Goal: Information Seeking & Learning: Learn about a topic

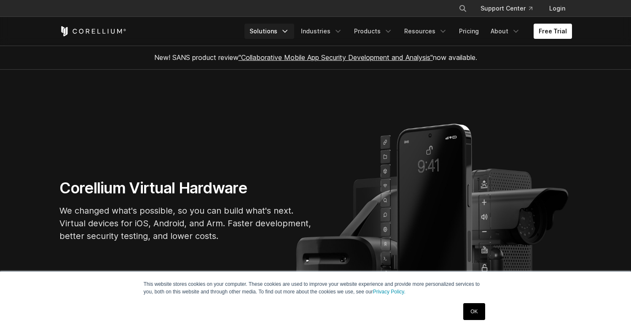
click at [289, 29] on icon "Navigation Menu" at bounding box center [285, 31] width 8 height 8
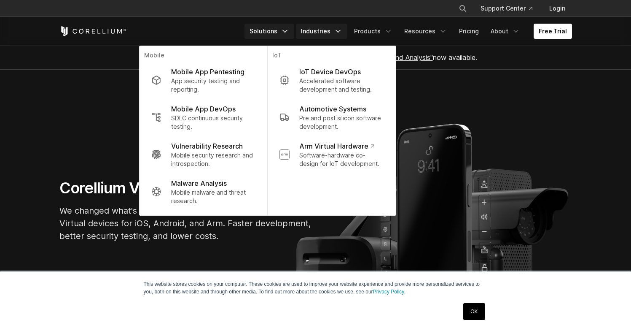
click at [340, 30] on icon "Navigation Menu" at bounding box center [338, 31] width 8 height 8
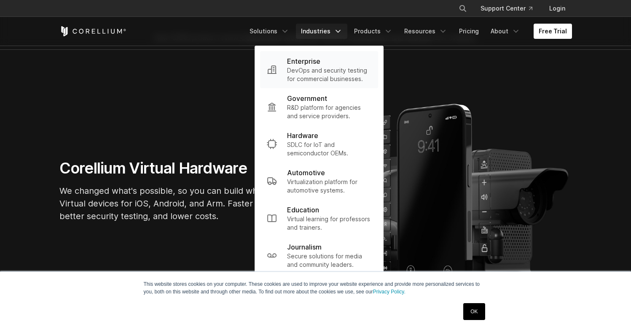
scroll to position [19, 0]
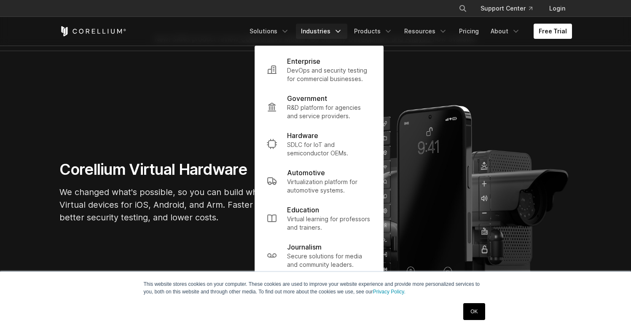
click at [480, 310] on link "OK" at bounding box center [474, 311] width 22 height 17
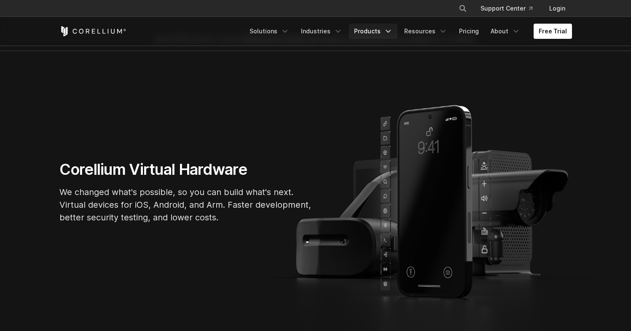
click at [381, 30] on link "Products" at bounding box center [373, 31] width 48 height 15
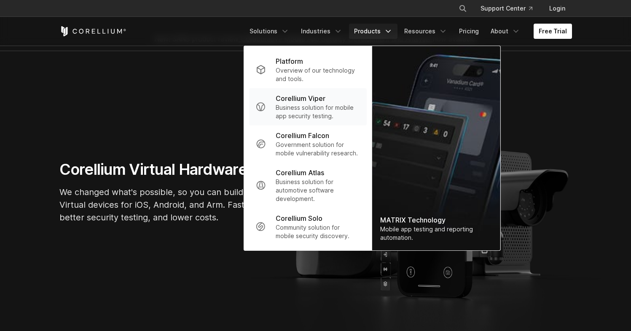
click at [319, 108] on p "Business solution for mobile app security testing." at bounding box center [318, 111] width 84 height 17
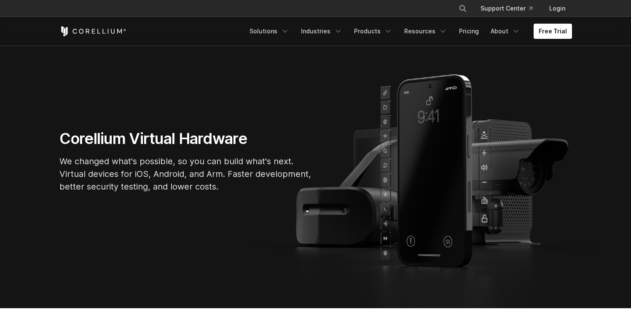
scroll to position [50, 0]
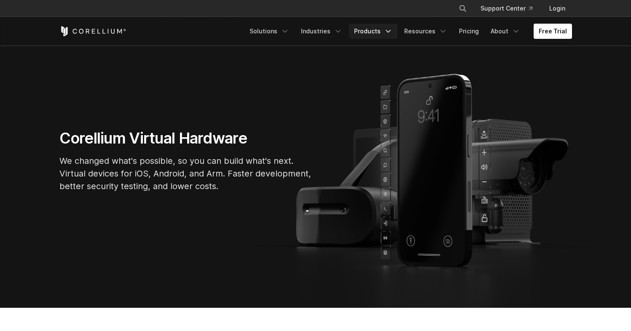
click at [390, 30] on polyline "Navigation Menu" at bounding box center [388, 31] width 4 height 2
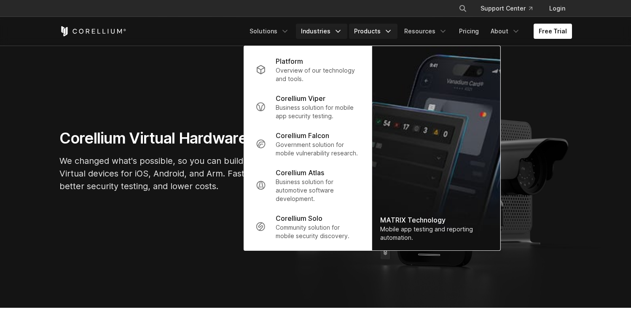
click at [342, 30] on icon "Navigation Menu" at bounding box center [338, 31] width 8 height 8
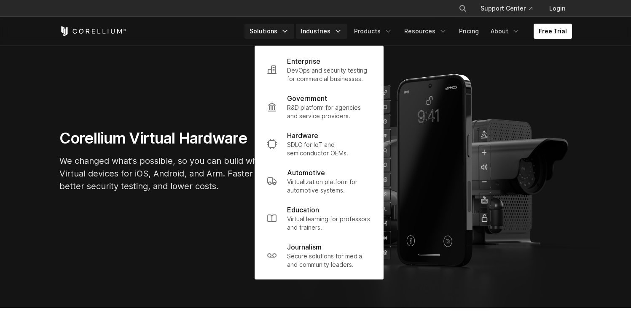
click at [289, 32] on icon "Navigation Menu" at bounding box center [285, 31] width 8 height 8
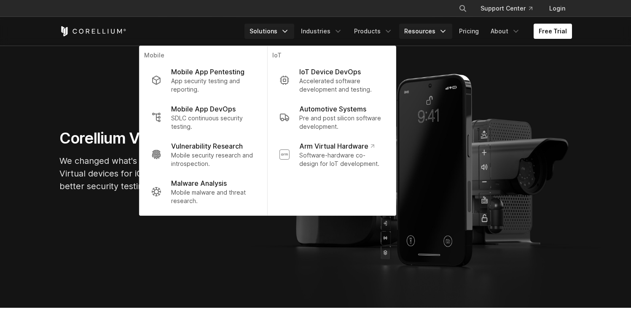
click at [444, 31] on polyline "Navigation Menu" at bounding box center [443, 31] width 4 height 2
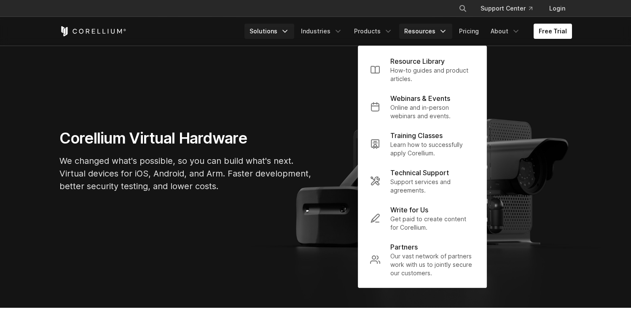
click at [285, 30] on link "Solutions" at bounding box center [270, 31] width 50 height 15
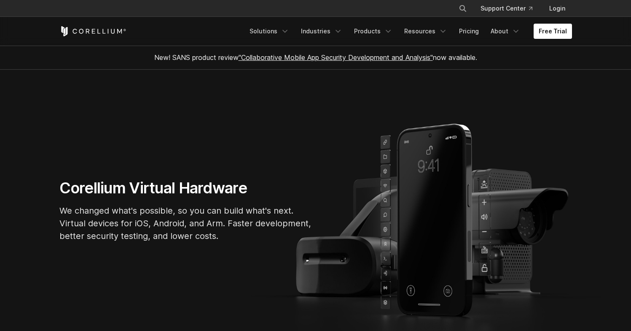
click at [466, 8] on icon "Search" at bounding box center [463, 8] width 7 height 7
click at [419, 8] on input "Search our site..." at bounding box center [419, 8] width 68 height 13
type input "**********"
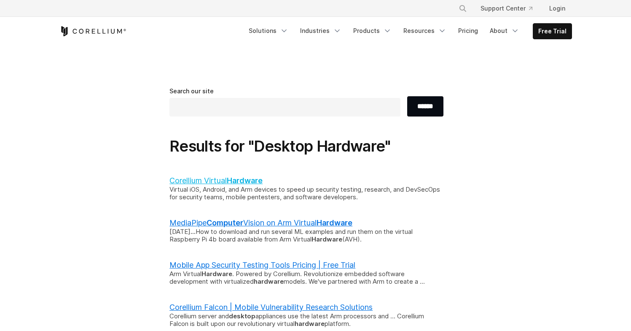
click at [178, 178] on link "Corellium Virtual Hardware" at bounding box center [215, 180] width 93 height 9
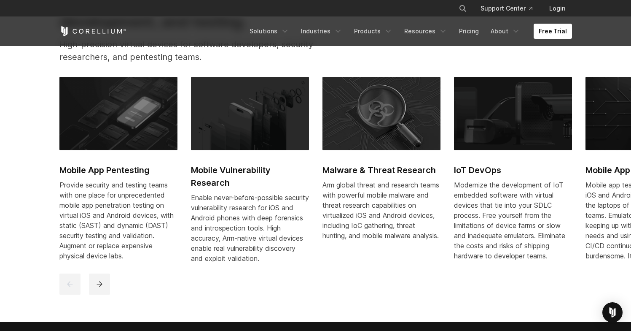
scroll to position [398, 0]
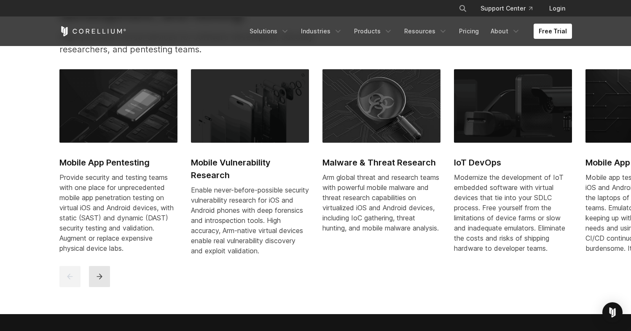
click at [103, 287] on button "next" at bounding box center [99, 276] width 21 height 21
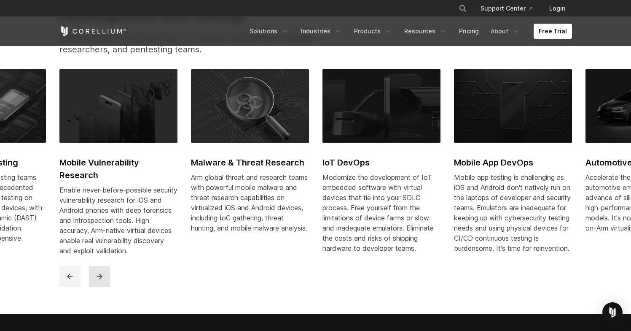
click at [104, 287] on button "next" at bounding box center [99, 276] width 21 height 21
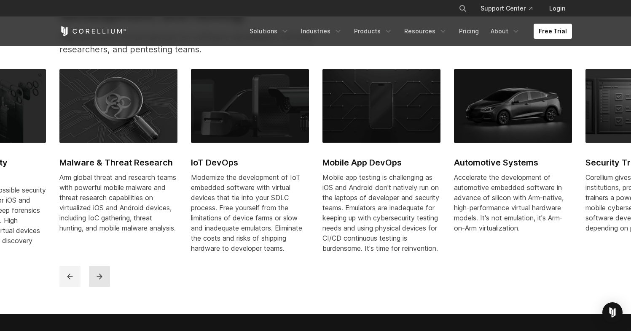
click at [102, 280] on icon "next" at bounding box center [99, 276] width 8 height 8
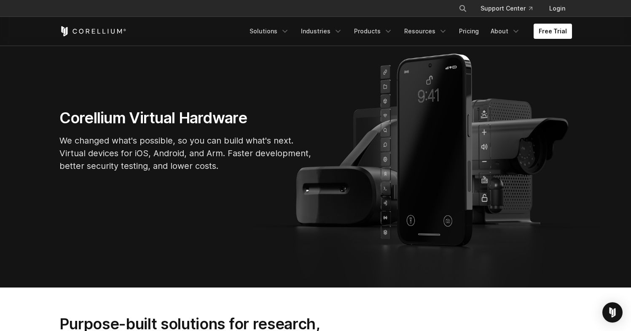
scroll to position [73, 0]
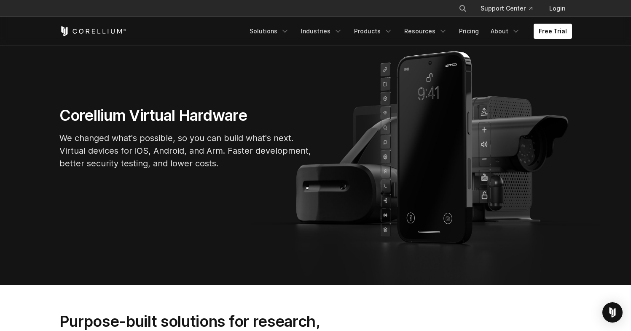
click at [173, 114] on h1 "Corellium Virtual Hardware" at bounding box center [185, 115] width 253 height 19
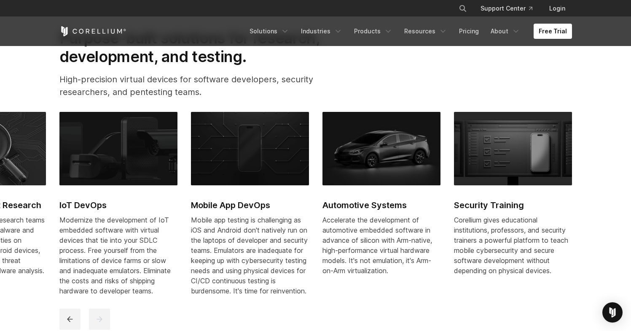
scroll to position [0, 0]
